Goal: Task Accomplishment & Management: Manage account settings

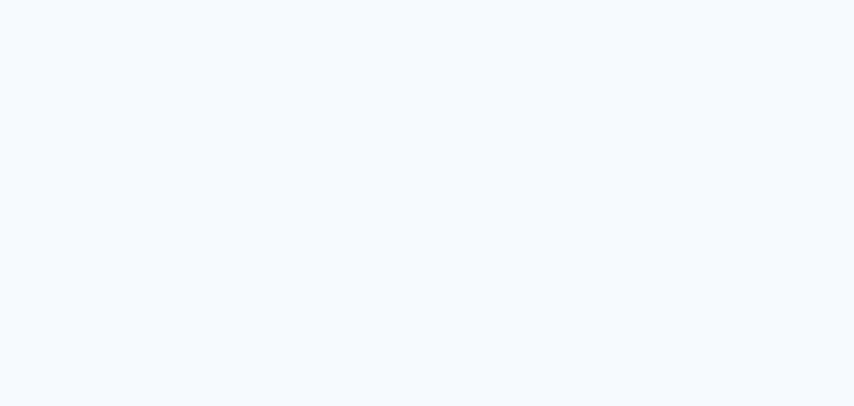
click at [810, 227] on quentale-app at bounding box center [427, 203] width 854 height 406
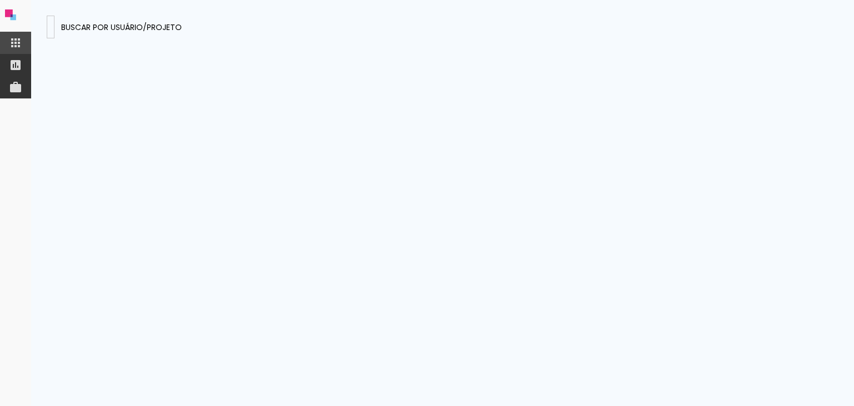
click at [51, 23] on input at bounding box center [51, 27] width 0 height 12
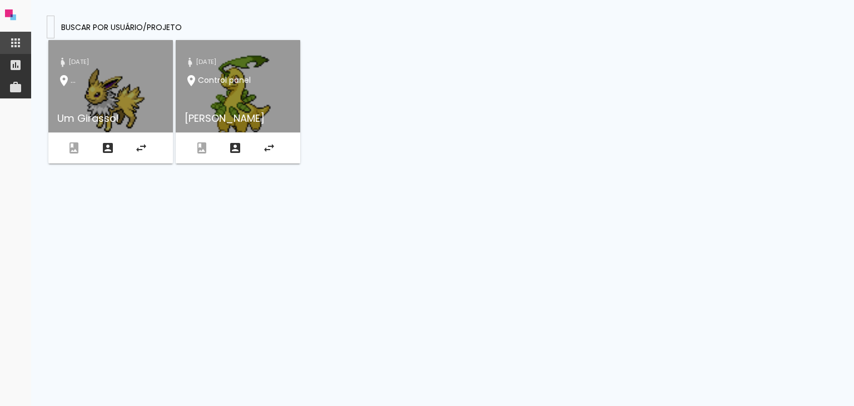
type input "[DOMAIN_NAME]"
type paper-input "[DOMAIN_NAME]"
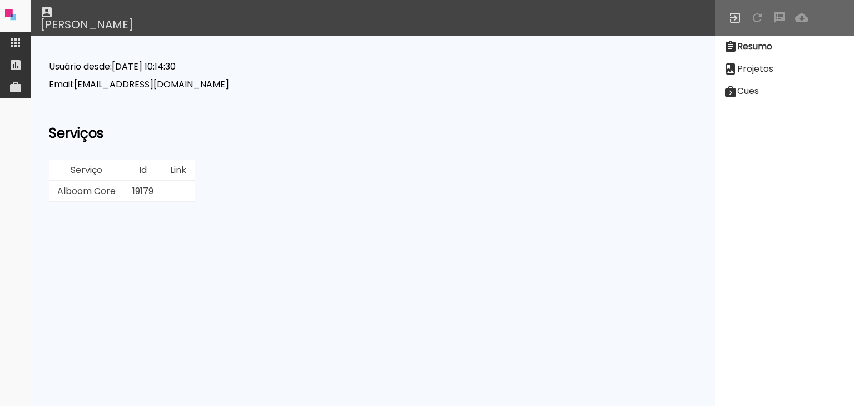
click at [775, 72] on paper-item "Projetos" at bounding box center [784, 69] width 139 height 22
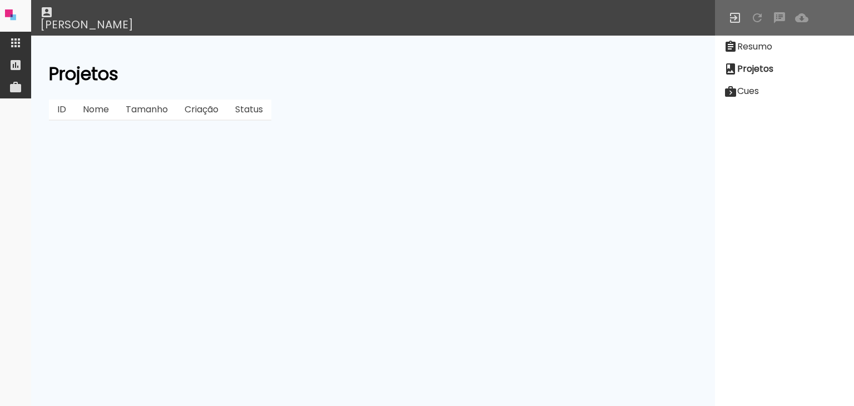
click at [766, 54] on paper-item "Resumo" at bounding box center [784, 47] width 139 height 22
click at [0, 0] on slot "Resumo" at bounding box center [0, 0] width 0 height 0
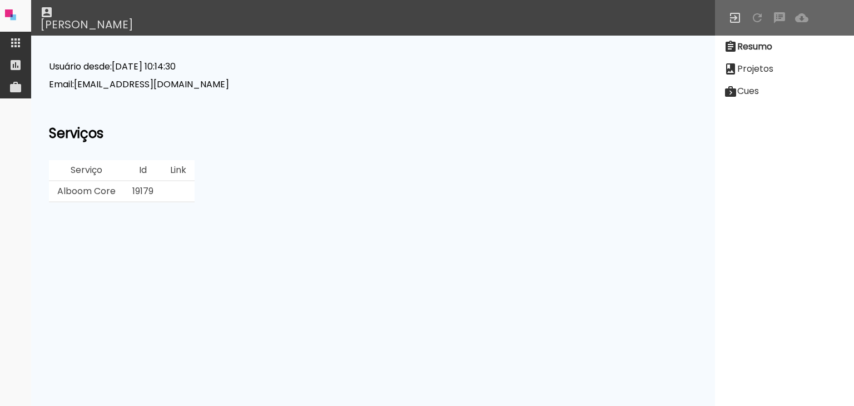
click at [0, 0] on slot "Projetos" at bounding box center [0, 0] width 0 height 0
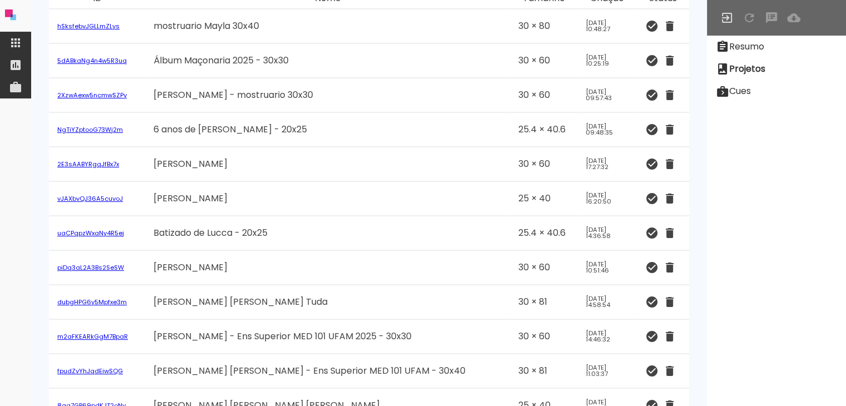
scroll to position [56, 0]
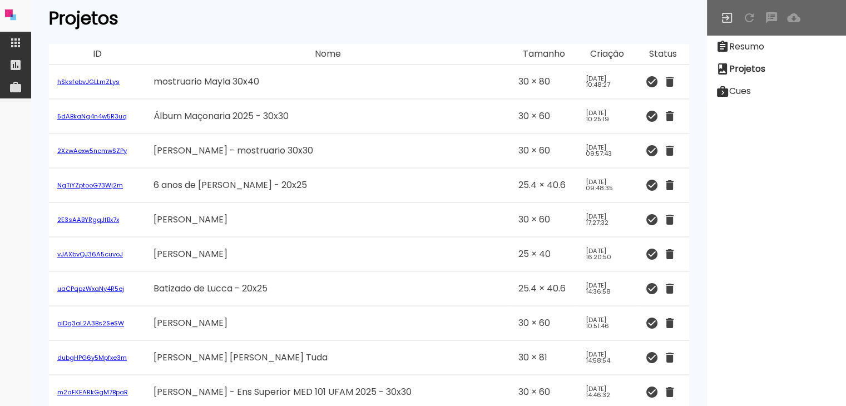
drag, startPoint x: 483, startPoint y: 185, endPoint x: 473, endPoint y: 183, distance: 9.6
click at [473, 183] on tr "NgTiYZptooG73Wj2m 6 anos de Maria Flor - 20x25 25.4 × 40.6 Sep 08 2025 09:48:35…" at bounding box center [369, 185] width 640 height 34
click at [524, 188] on td "25.4 × 40.6" at bounding box center [543, 185] width 67 height 34
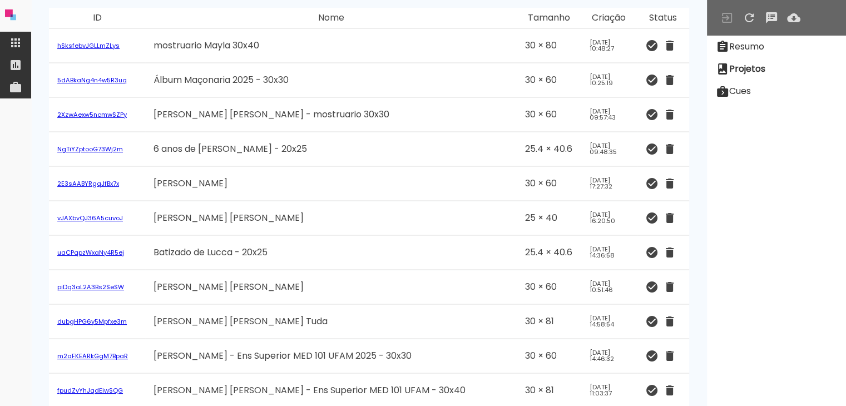
scroll to position [111, 0]
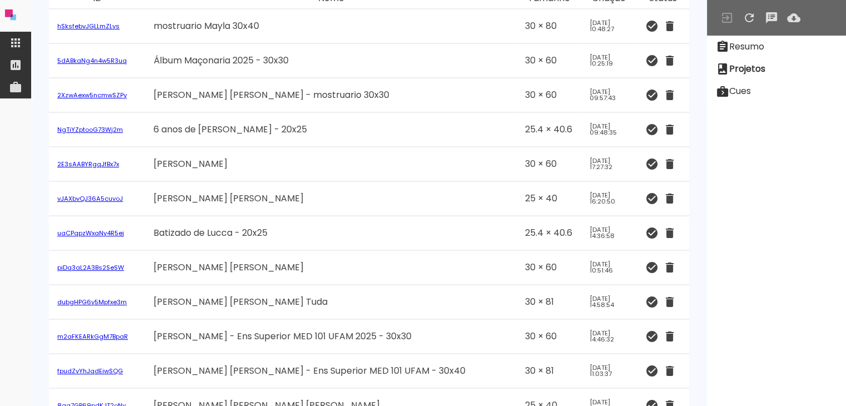
click at [282, 204] on td "[PERSON_NAME] [PERSON_NAME]" at bounding box center [330, 199] width 371 height 34
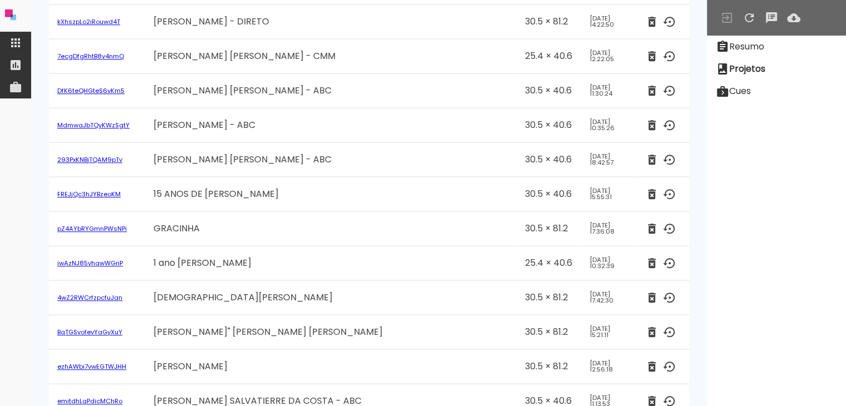
drag, startPoint x: 604, startPoint y: 212, endPoint x: 561, endPoint y: 212, distance: 42.8
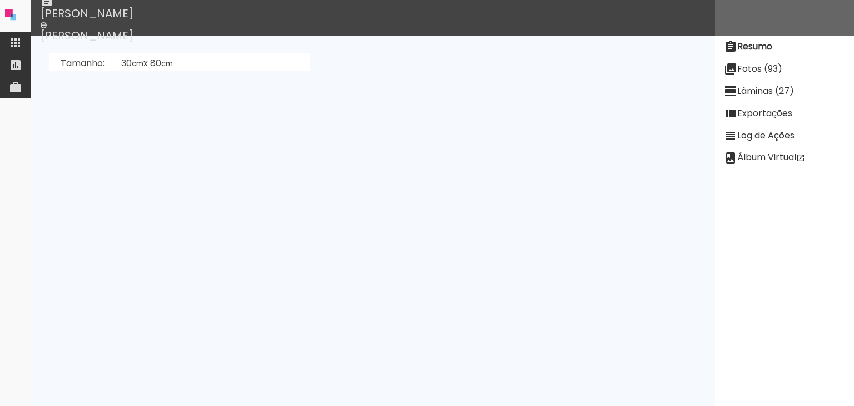
click at [444, 71] on neon-animatable "Tamanho: 30 cm x 80 cm Sangria: 0.5 mm , Margem: 0.2 mm Preset: ... [PERSON_NAM…" at bounding box center [373, 54] width 684 height 36
click at [23, 44] on paper-item at bounding box center [15, 43] width 31 height 22
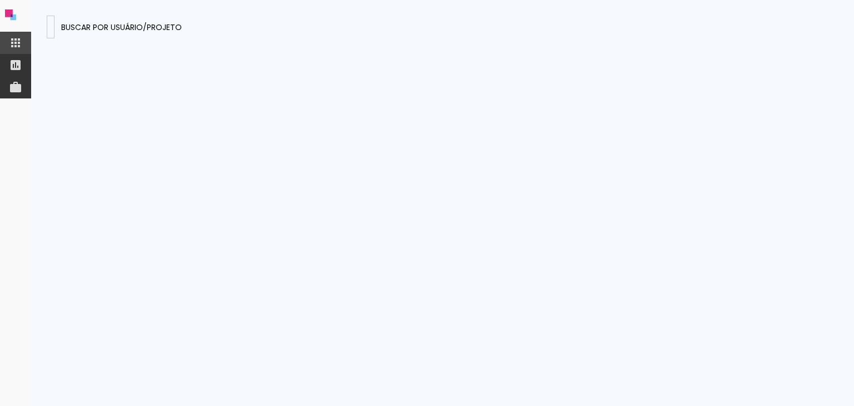
drag, startPoint x: 497, startPoint y: 8, endPoint x: 392, endPoint y: 12, distance: 105.1
click at [394, 8] on presences-panel at bounding box center [442, 203] width 823 height 406
click at [51, 21] on input "fotonascimento.com.br" at bounding box center [51, 27] width 0 height 12
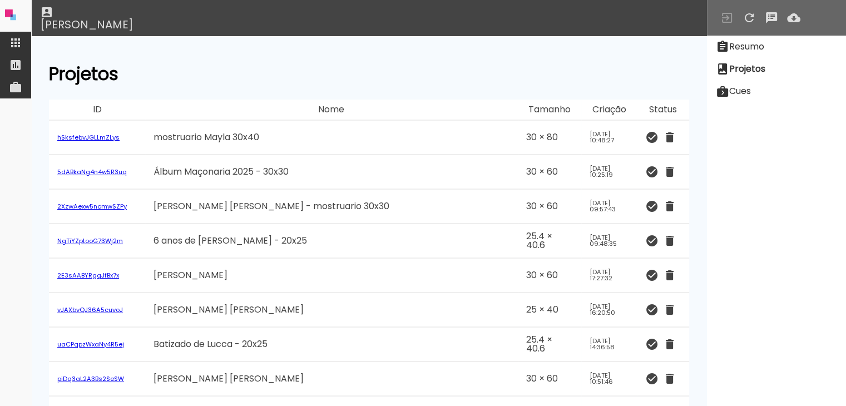
click at [330, 225] on td "6 anos de [PERSON_NAME] - 20x25" at bounding box center [331, 241] width 372 height 34
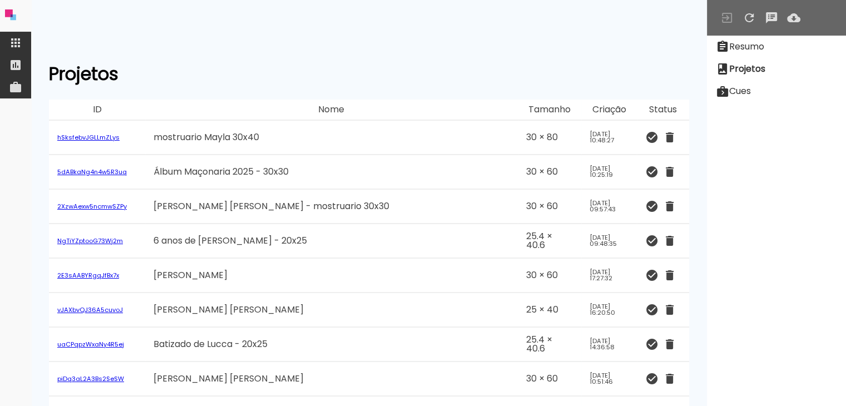
scroll to position [178349, 0]
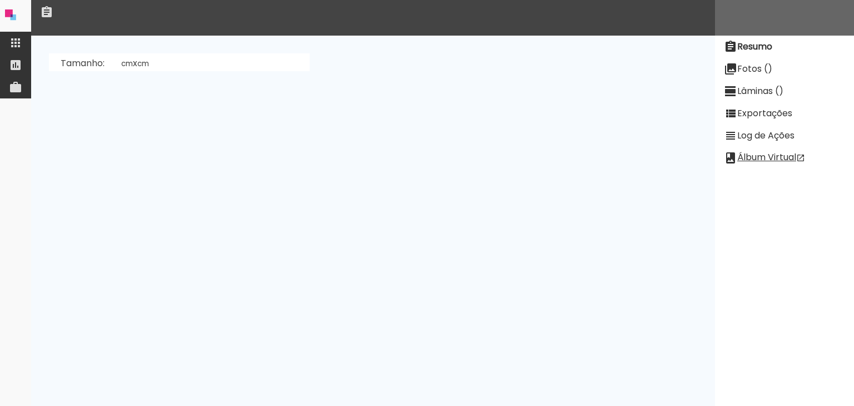
drag, startPoint x: 171, startPoint y: 130, endPoint x: 262, endPoint y: 134, distance: 91.8
click at [262, 134] on td "Desconhecido: undefined" at bounding box center [211, 130] width 197 height 26
drag, startPoint x: 241, startPoint y: 128, endPoint x: 153, endPoint y: 123, distance: 88.5
click at [153, 123] on td "Desconhecido: undefined" at bounding box center [211, 130] width 197 height 26
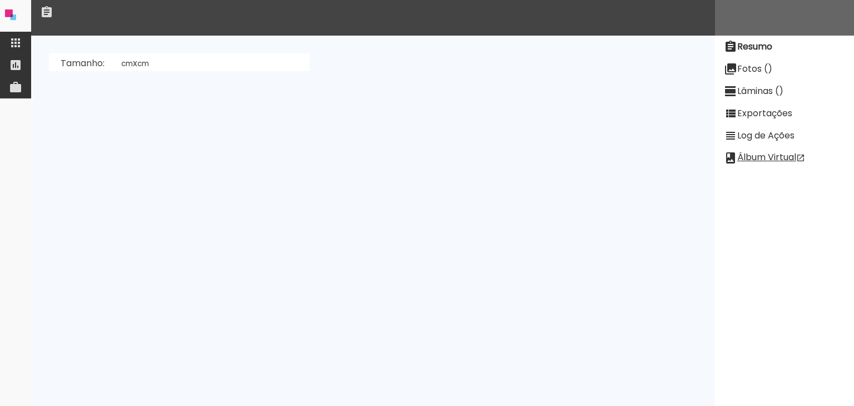
click at [153, 123] on td "Desconhecido: undefined" at bounding box center [211, 130] width 197 height 26
click at [0, 0] on slot "Lâminas (27)" at bounding box center [0, 0] width 0 height 0
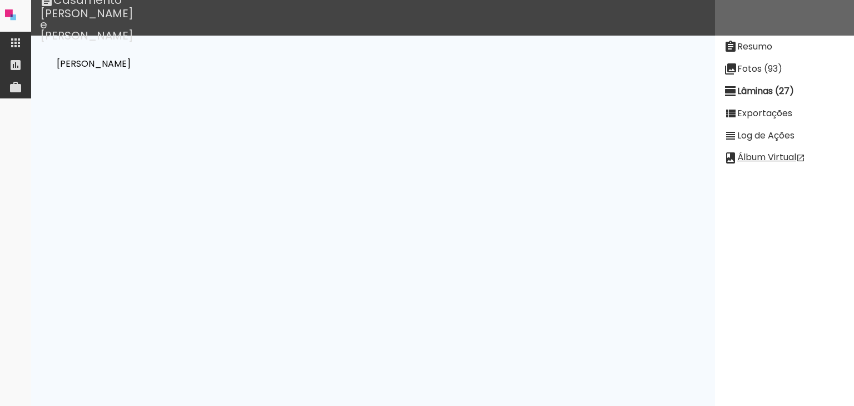
click at [778, 80] on paper-item "Lâminas (27)" at bounding box center [784, 91] width 139 height 22
click at [0, 0] on slot "Fotos (93)" at bounding box center [0, 0] width 0 height 0
click at [0, 0] on slot "Log de Ações" at bounding box center [0, 0] width 0 height 0
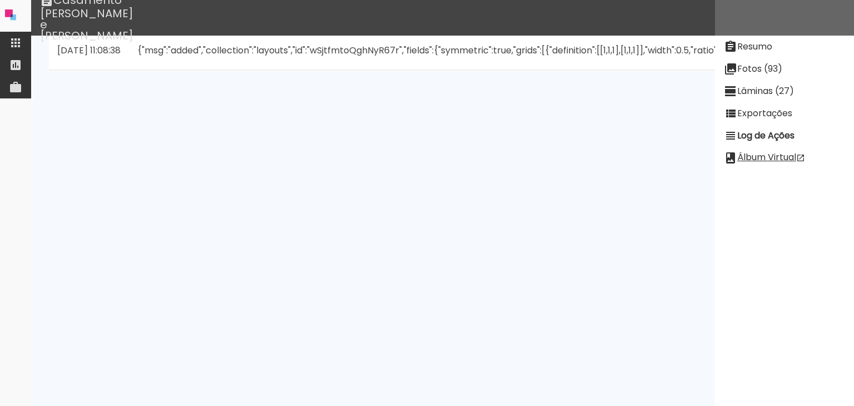
click at [0, 0] on slot "Exportações" at bounding box center [0, 0] width 0 height 0
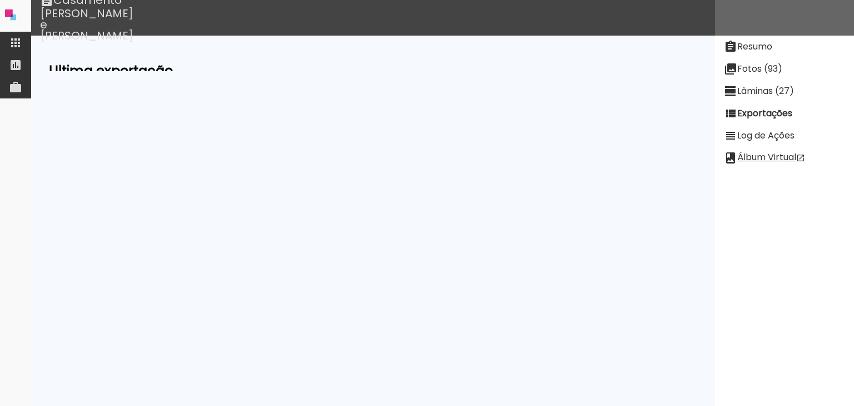
click at [796, 97] on paper-item "Lâminas (27)" at bounding box center [784, 91] width 139 height 22
click at [0, 0] on slot "Fotos (93)" at bounding box center [0, 0] width 0 height 0
click at [0, 0] on slot "Resumo" at bounding box center [0, 0] width 0 height 0
drag, startPoint x: 135, startPoint y: 88, endPoint x: 71, endPoint y: 79, distance: 64.5
click at [71, 79] on tr "Preset: ..." at bounding box center [179, 84] width 261 height 21
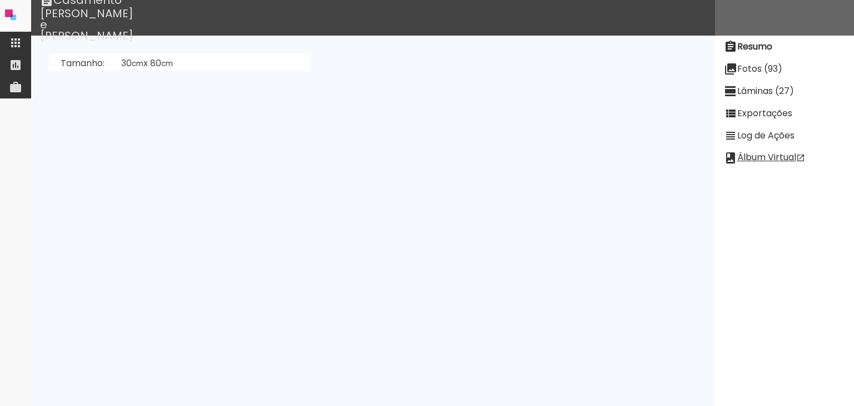
click at [91, 82] on td "Preset:" at bounding box center [81, 84] width 64 height 21
drag, startPoint x: 72, startPoint y: 78, endPoint x: 183, endPoint y: 91, distance: 112.5
click at [183, 91] on tr "Preset: ..." at bounding box center [179, 84] width 261 height 21
click at [183, 91] on td "..." at bounding box center [211, 84] width 197 height 21
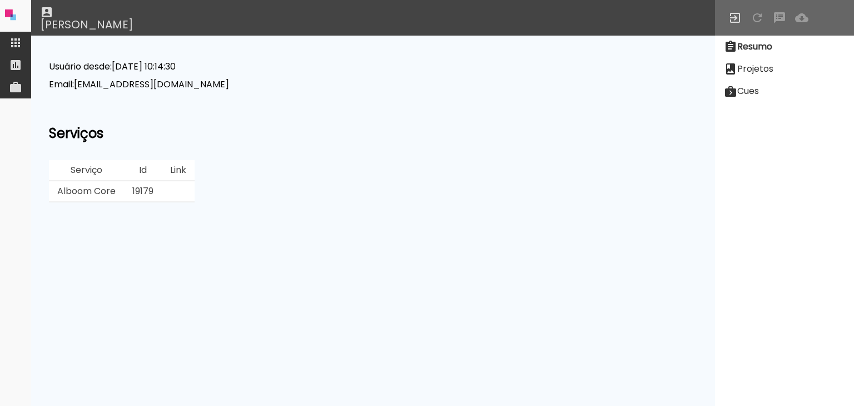
drag, startPoint x: 131, startPoint y: 79, endPoint x: 392, endPoint y: 110, distance: 263.0
click at [356, 106] on div "Usuário desde: [DATE] 10:14:30 Email: [EMAIL_ADDRESS][DOMAIN_NAME] Serviços Ser…" at bounding box center [373, 132] width 648 height 140
click at [437, 113] on div "Usuário desde: [DATE] 10:14:30 Email: [EMAIL_ADDRESS][DOMAIN_NAME] Serviços Ser…" at bounding box center [373, 132] width 648 height 140
click at [788, 67] on paper-item "Projetos" at bounding box center [784, 69] width 139 height 22
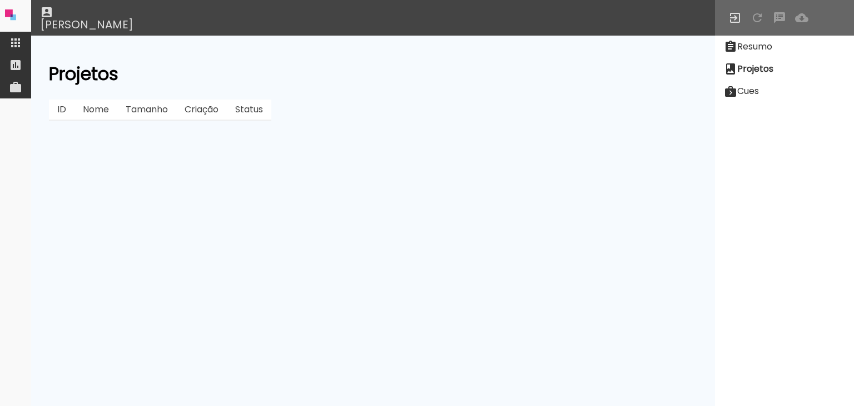
click at [212, 110] on tr "ID Nome Tamanho Criação Status" at bounding box center [160, 110] width 222 height 21
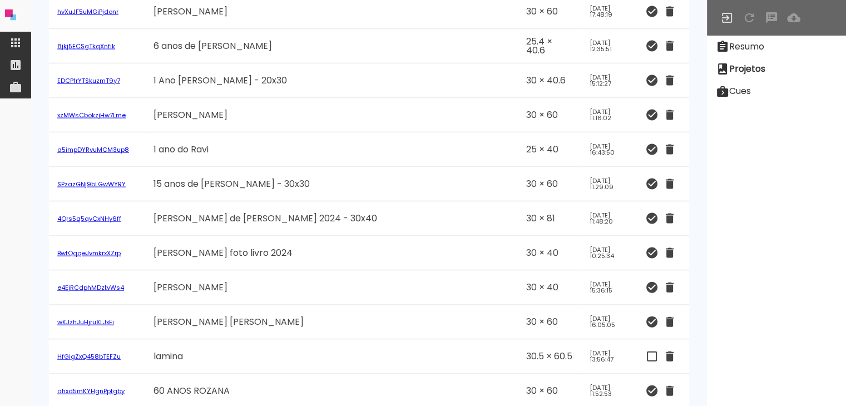
scroll to position [178349, 0]
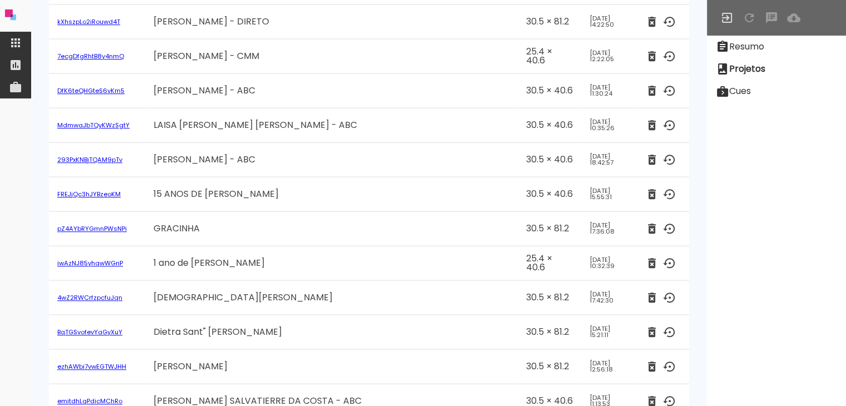
drag, startPoint x: 53, startPoint y: 203, endPoint x: 580, endPoint y: 199, distance: 526.5
drag, startPoint x: 120, startPoint y: 200, endPoint x: 52, endPoint y: 203, distance: 68.4
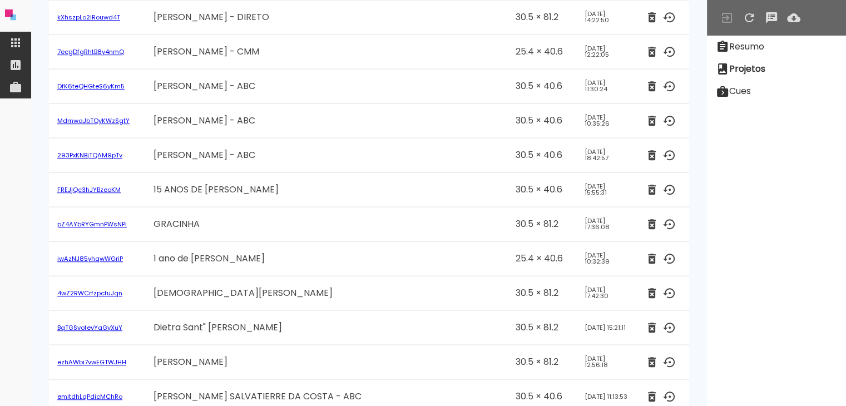
scroll to position [178349, 0]
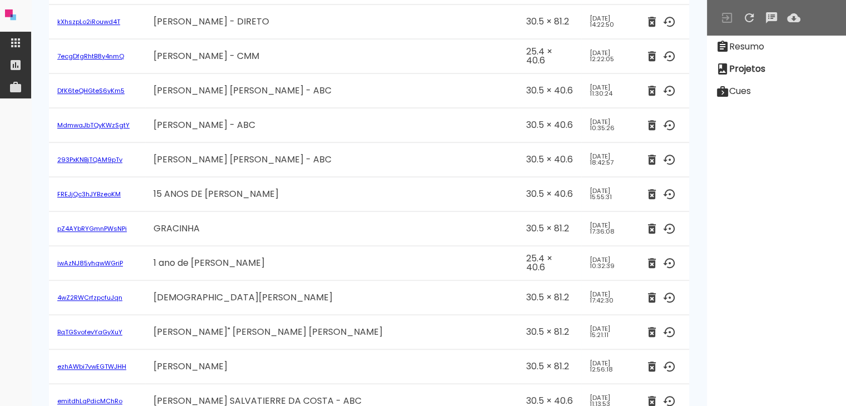
scroll to position [178349, 0]
